Goal: Task Accomplishment & Management: Use online tool/utility

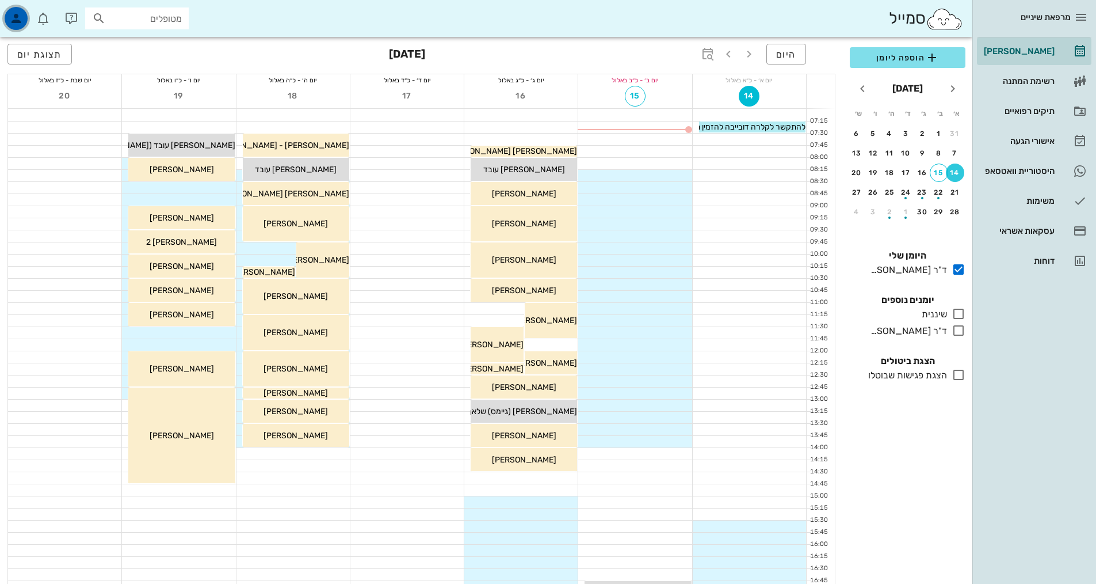
click at [16, 16] on icon "button" at bounding box center [16, 19] width 14 height 14
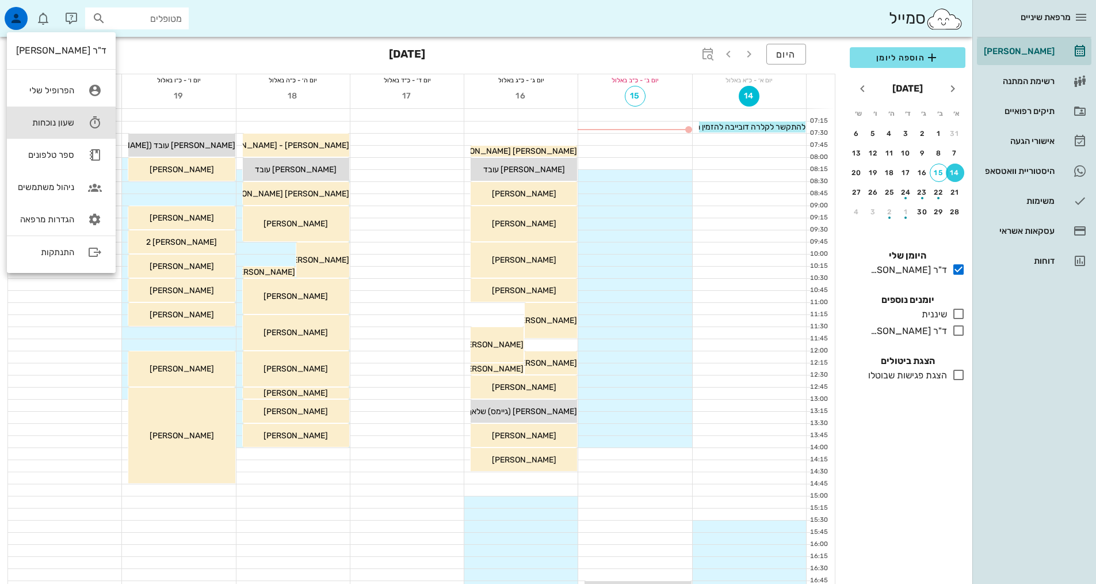
click at [85, 118] on icon at bounding box center [94, 122] width 23 height 23
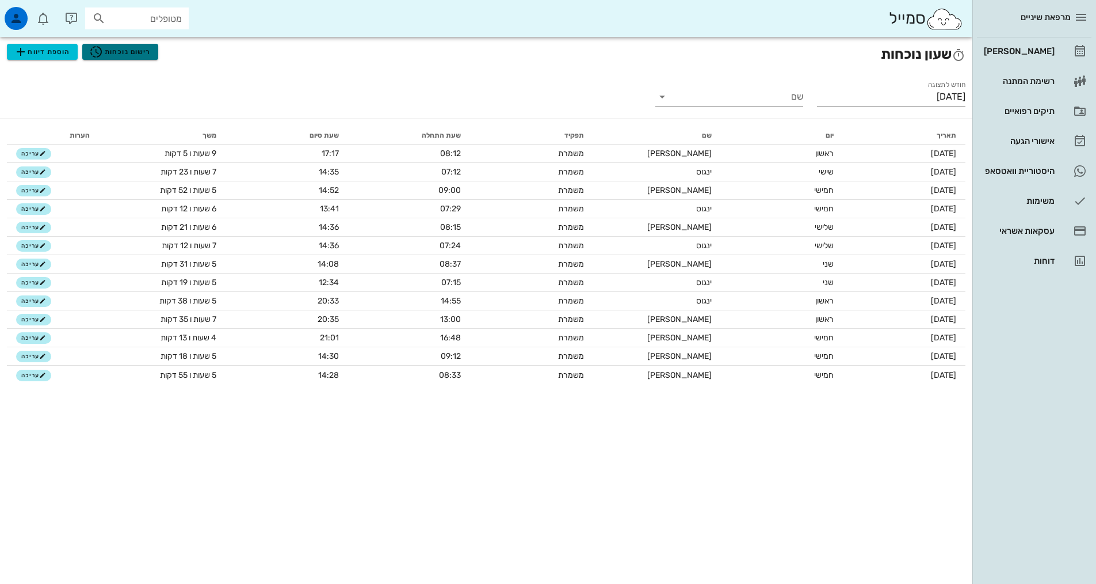
click at [128, 46] on span "רישום נוכחות" at bounding box center [120, 52] width 62 height 14
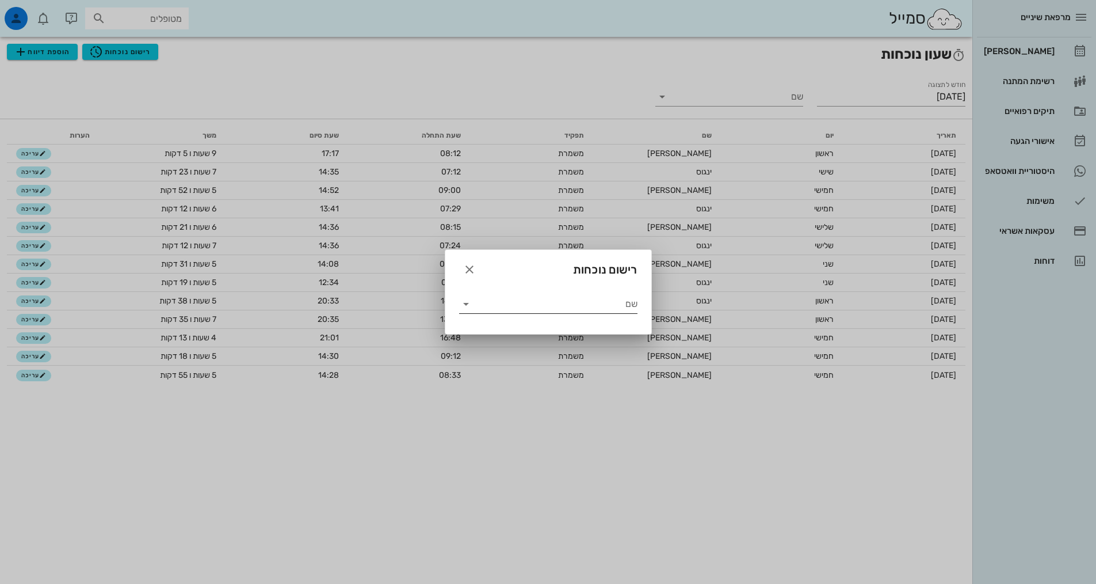
click at [568, 303] on input "שם" at bounding box center [556, 304] width 162 height 18
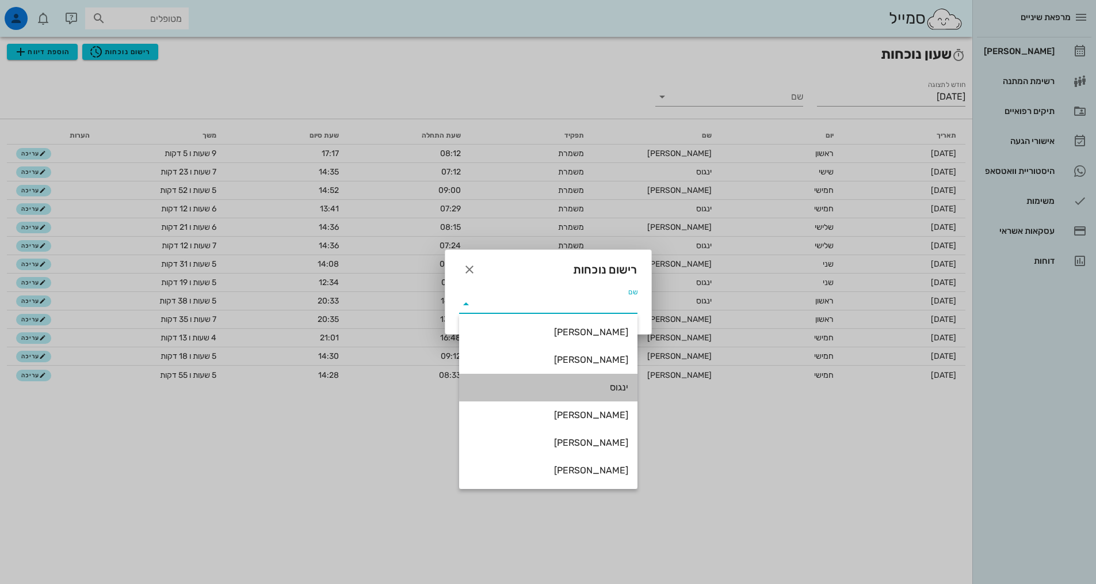
click at [600, 384] on div "ינגוס" at bounding box center [549, 387] width 160 height 11
type input "ינגוס"
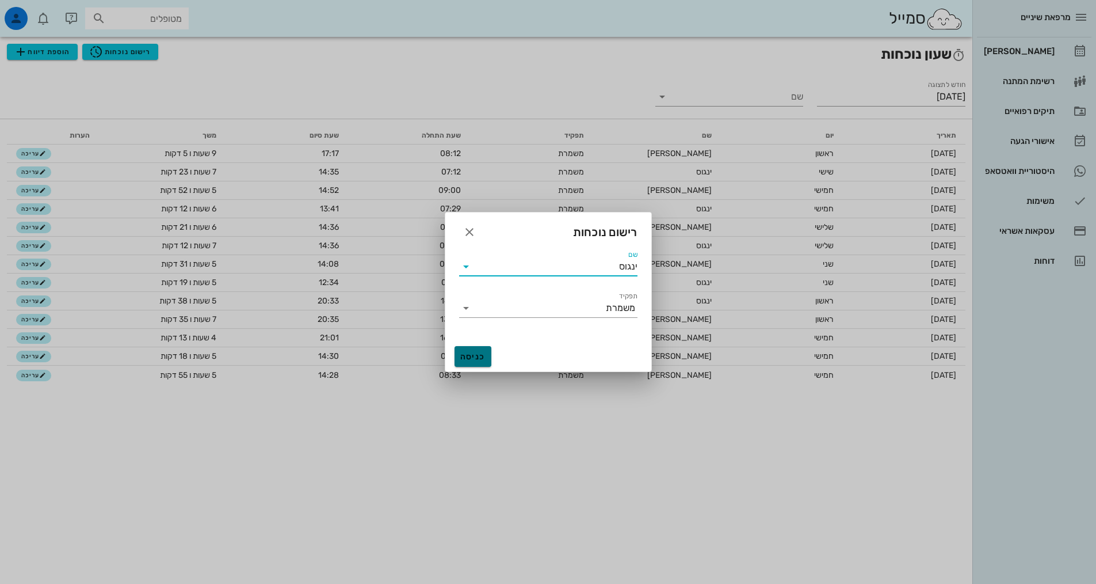
drag, startPoint x: 473, startPoint y: 347, endPoint x: 477, endPoint y: 342, distance: 6.1
click at [477, 342] on div "כניסה" at bounding box center [548, 356] width 206 height 30
click at [476, 361] on span "כניסה" at bounding box center [473, 357] width 28 height 10
